Goal: Transaction & Acquisition: Purchase product/service

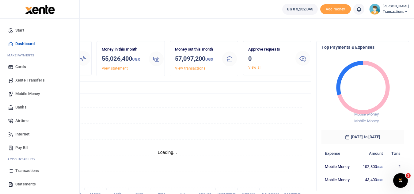
click at [34, 92] on span "Mobile Money" at bounding box center [27, 94] width 25 height 6
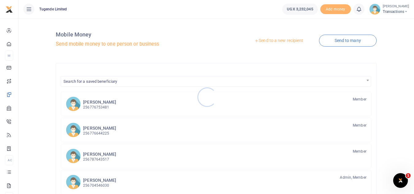
click at [257, 40] on div at bounding box center [207, 97] width 414 height 194
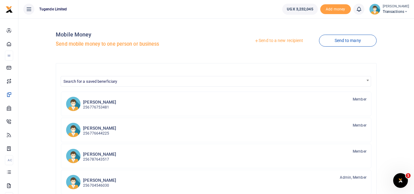
click at [255, 40] on icon at bounding box center [256, 41] width 4 height 4
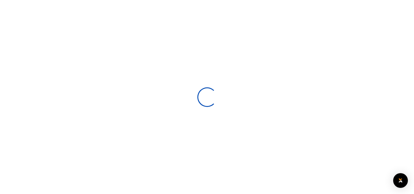
select select
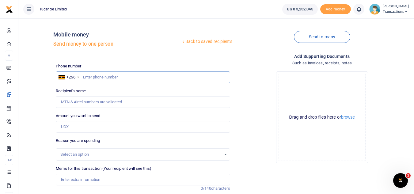
click at [91, 77] on input "text" at bounding box center [143, 77] width 174 height 12
type input "784225762"
type input "Ibra Kitandwe"
type input "784225762"
